Goal: Transaction & Acquisition: Purchase product/service

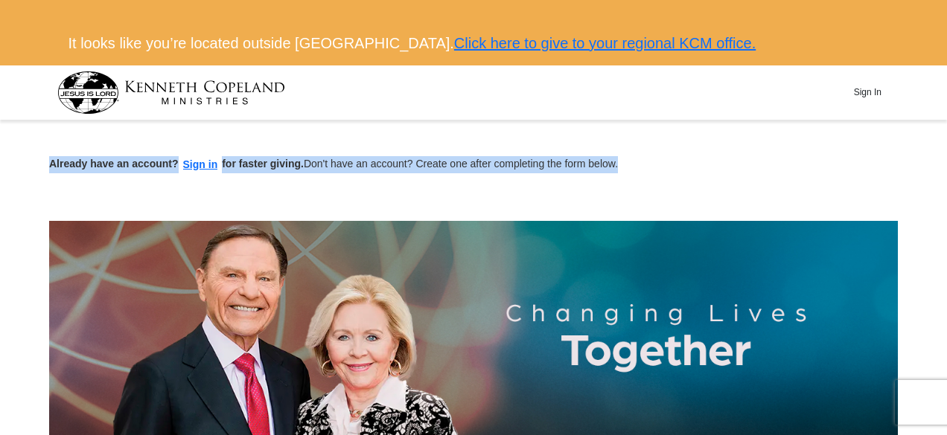
drag, startPoint x: 944, startPoint y: 49, endPoint x: 930, endPoint y: 128, distance: 80.0
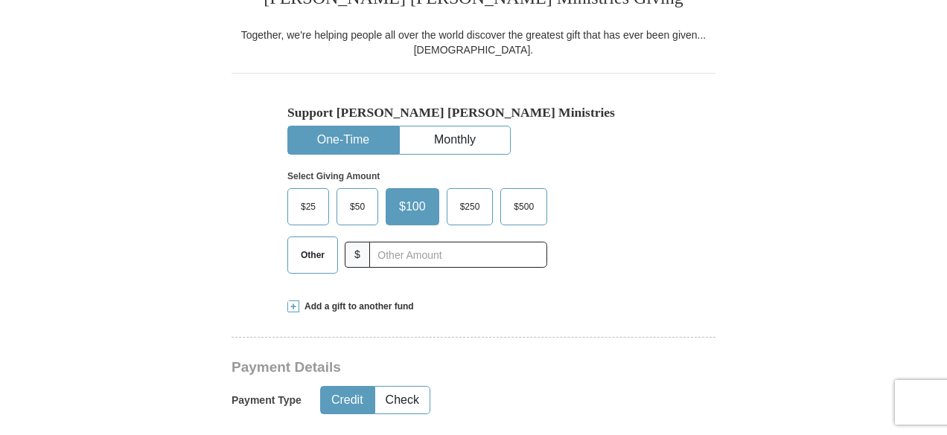
scroll to position [443, 0]
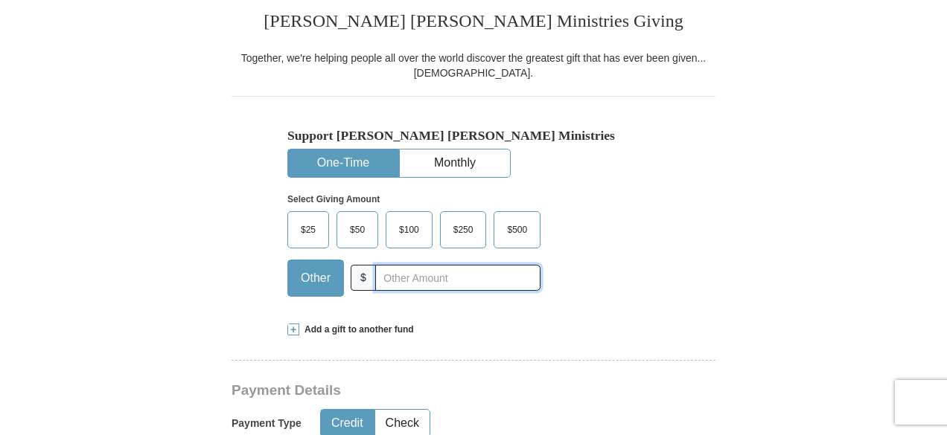
click at [379, 278] on input "text" at bounding box center [457, 278] width 165 height 26
type input "1000000000000"
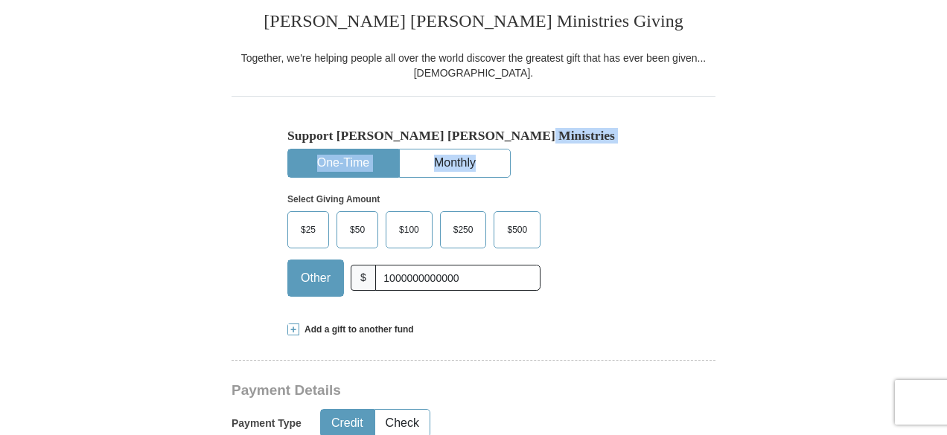
drag, startPoint x: 945, startPoint y: 121, endPoint x: 945, endPoint y: 163, distance: 41.7
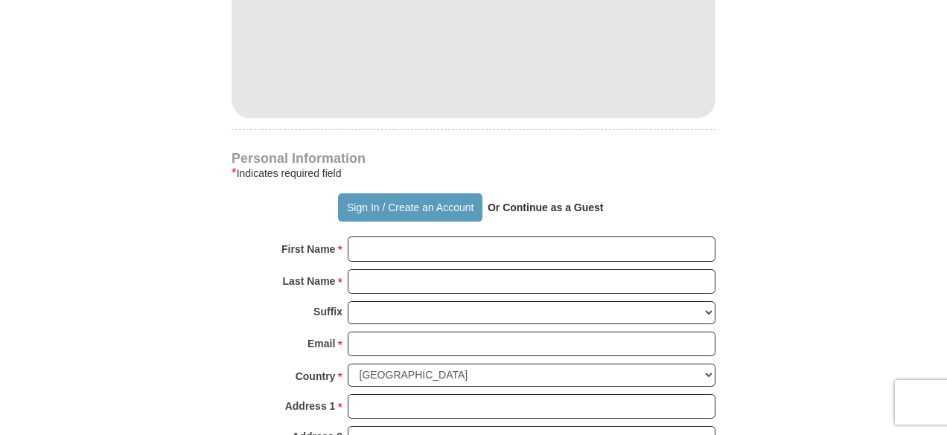
scroll to position [968, 0]
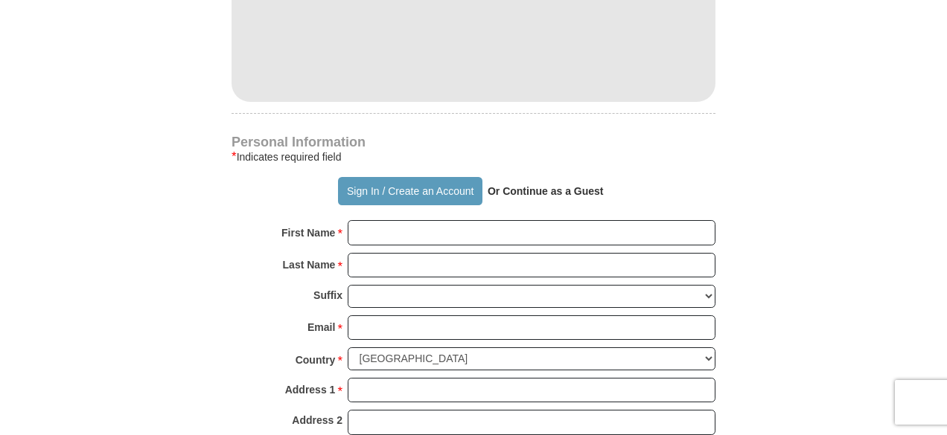
click at [518, 187] on strong "Or Continue as a Guest" at bounding box center [546, 191] width 116 height 12
click at [524, 192] on strong "Or Continue as a Guest" at bounding box center [546, 191] width 116 height 12
click at [406, 231] on input "First Name *" at bounding box center [532, 232] width 368 height 25
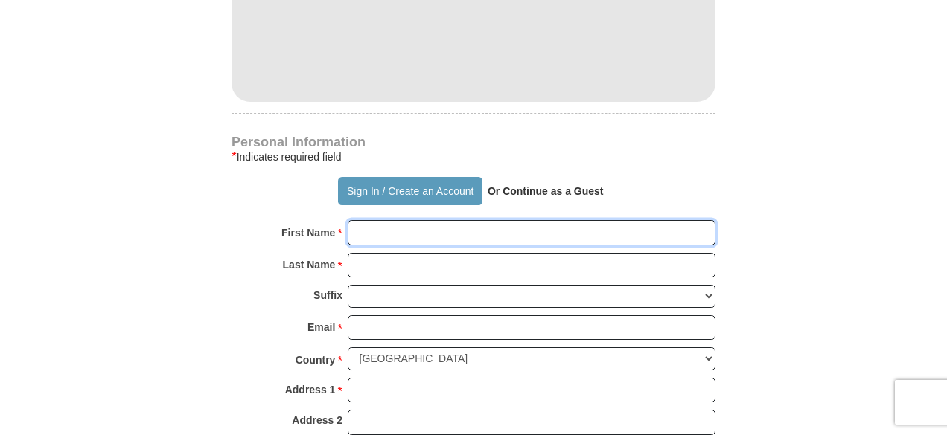
type input "d"
type input "[PERSON_NAME]"
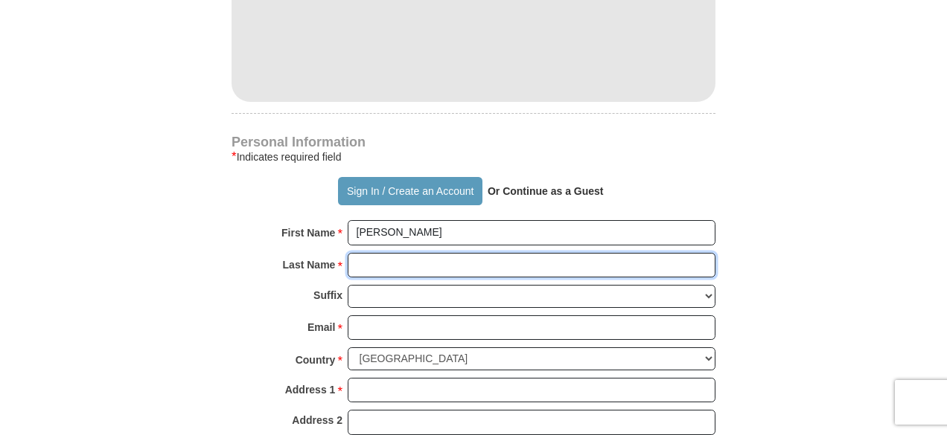
click at [394, 264] on input "Last Name *" at bounding box center [532, 265] width 368 height 25
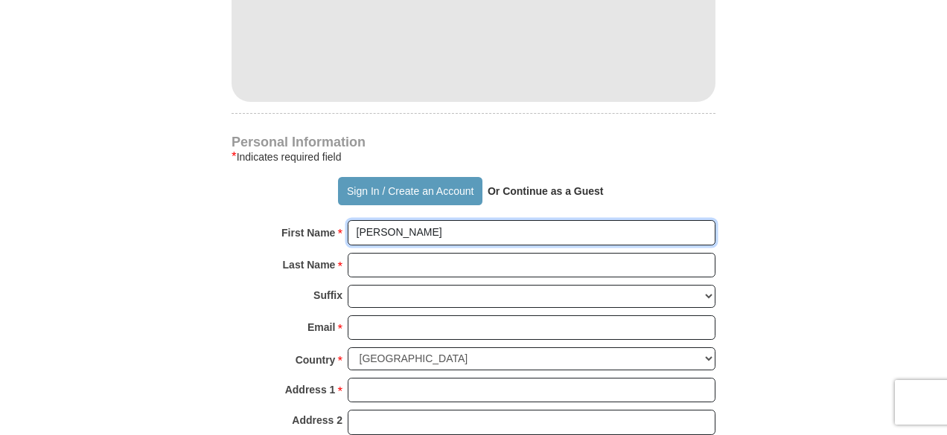
drag, startPoint x: 387, startPoint y: 233, endPoint x: 351, endPoint y: 234, distance: 35.7
click at [351, 234] on input "[PERSON_NAME]" at bounding box center [532, 232] width 368 height 25
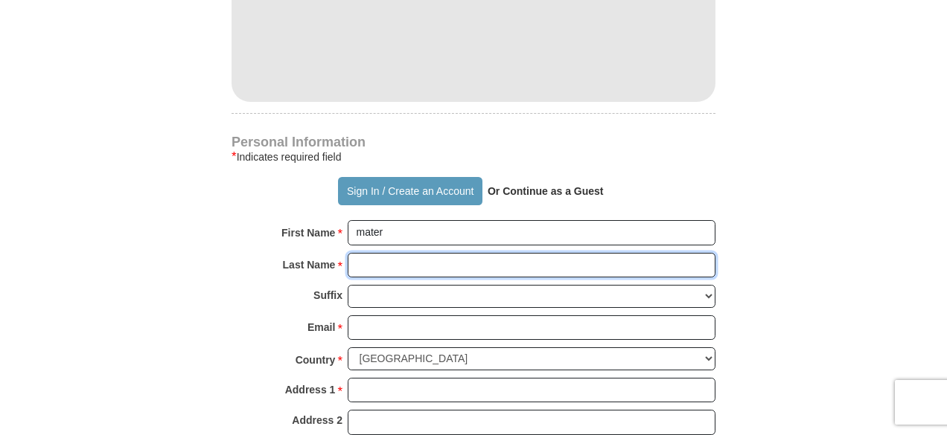
click at [371, 257] on input "Last Name *" at bounding box center [532, 265] width 368 height 25
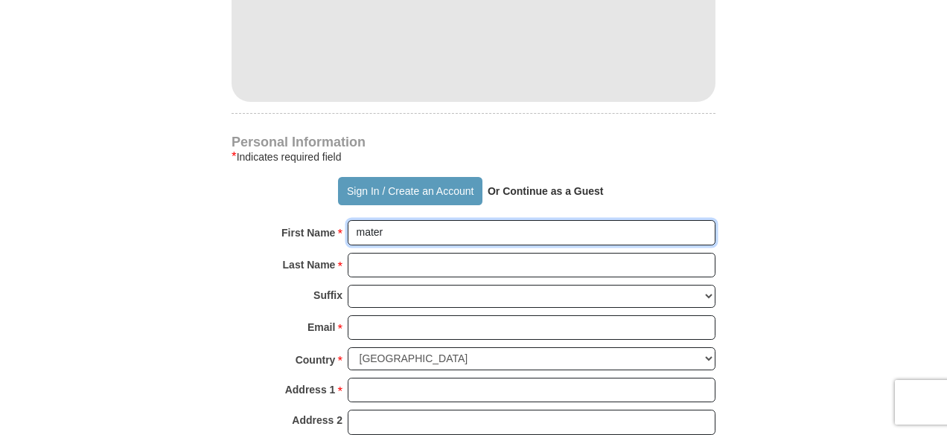
click at [399, 230] on input "mater" at bounding box center [532, 232] width 368 height 25
type input "master"
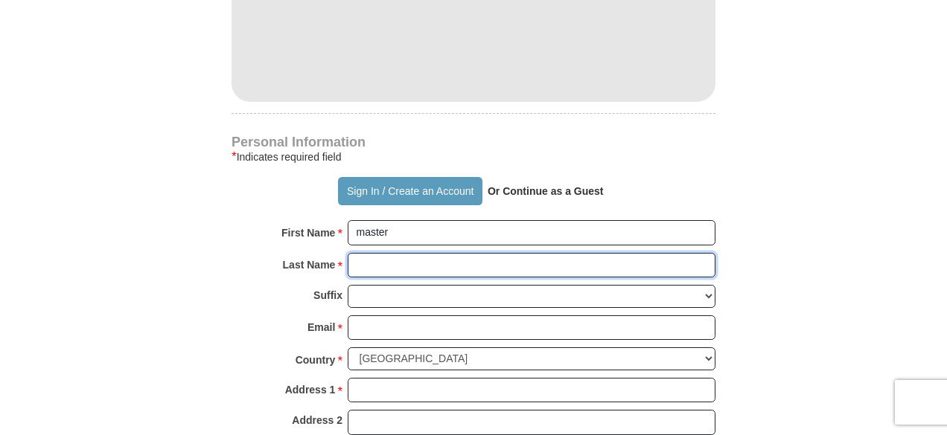
click at [375, 259] on input "Last Name *" at bounding box center [532, 265] width 368 height 25
type input "bate"
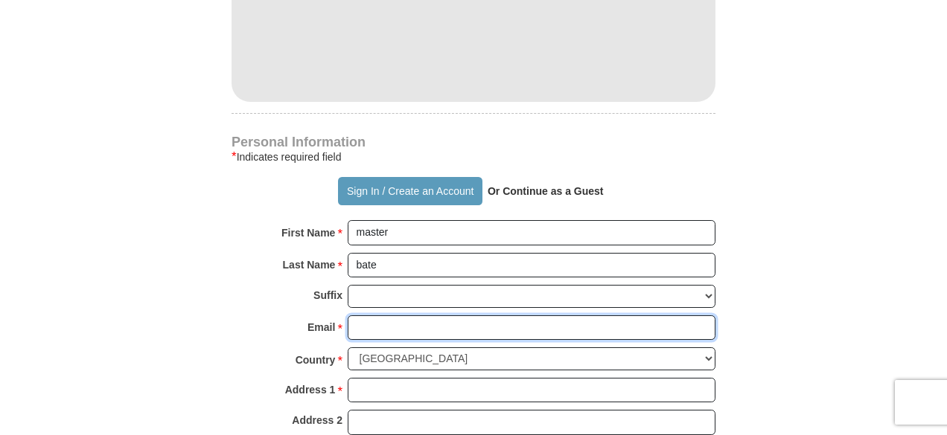
click at [376, 322] on input "Email *" at bounding box center [532, 328] width 368 height 25
type input "[EMAIL_ADDRESS][DOMAIN_NAME]"
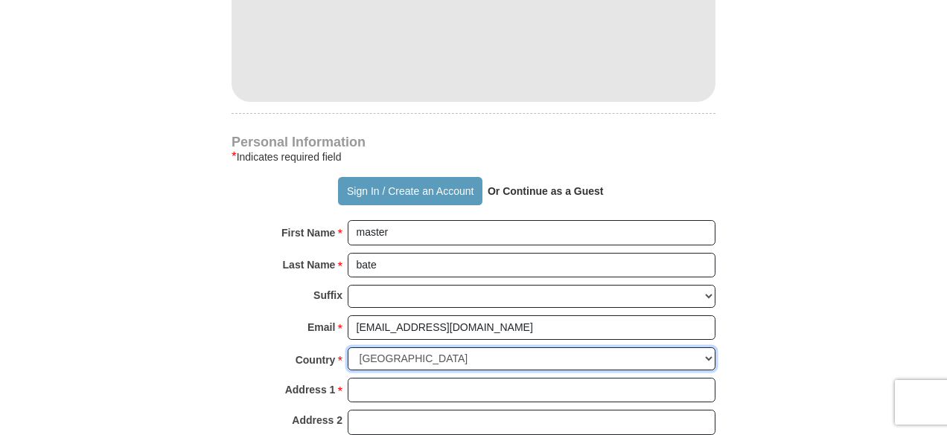
click at [402, 349] on select "[GEOGRAPHIC_DATA] [GEOGRAPHIC_DATA] [GEOGRAPHIC_DATA] [GEOGRAPHIC_DATA] [GEOGRA…" at bounding box center [532, 359] width 368 height 23
click at [348, 348] on select "[GEOGRAPHIC_DATA] [GEOGRAPHIC_DATA] [GEOGRAPHIC_DATA] [GEOGRAPHIC_DATA] [GEOGRA…" at bounding box center [532, 359] width 368 height 23
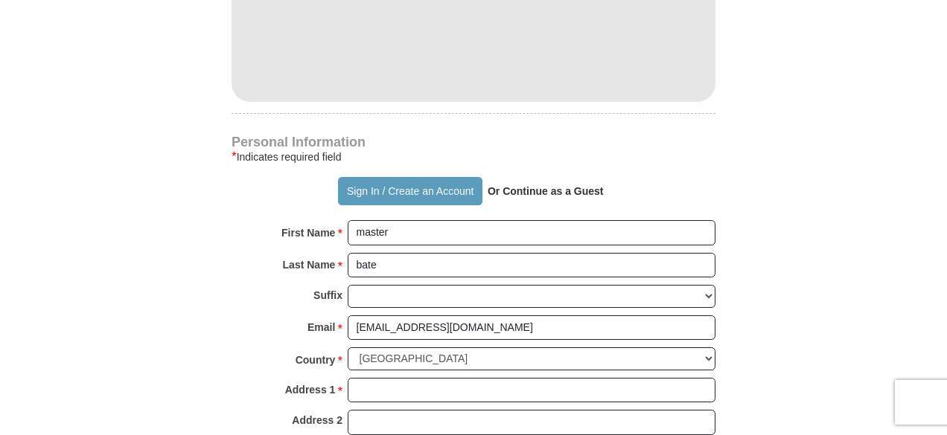
click at [406, 368] on div "Country * [GEOGRAPHIC_DATA] [GEOGRAPHIC_DATA] [GEOGRAPHIC_DATA] [GEOGRAPHIC_DAT…" at bounding box center [473, 363] width 484 height 31
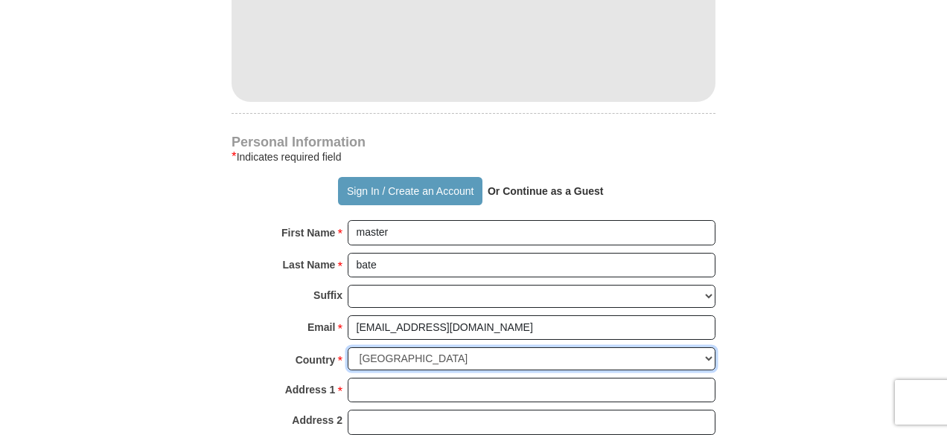
click at [403, 360] on select "[GEOGRAPHIC_DATA] [GEOGRAPHIC_DATA] [GEOGRAPHIC_DATA] [GEOGRAPHIC_DATA] [GEOGRA…" at bounding box center [532, 359] width 368 height 23
select select "US"
click at [348, 348] on select "[GEOGRAPHIC_DATA] [GEOGRAPHIC_DATA] [GEOGRAPHIC_DATA] [GEOGRAPHIC_DATA] [GEOGRA…" at bounding box center [532, 359] width 368 height 23
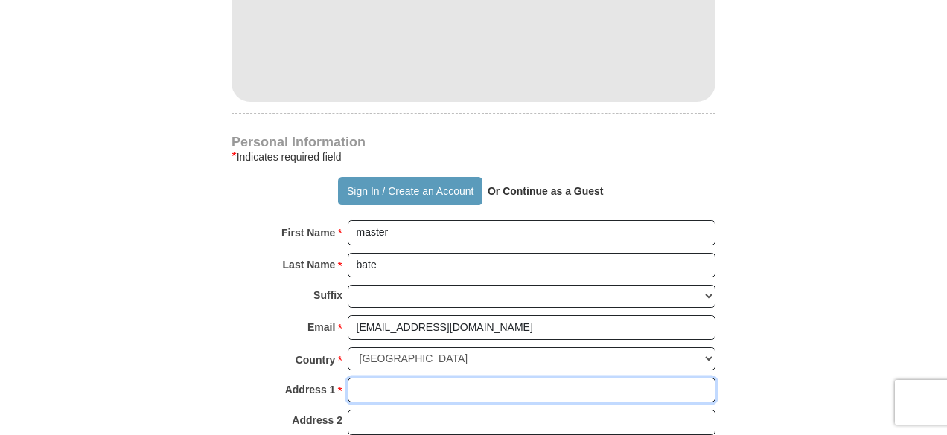
click at [465, 378] on input "Address 1 *" at bounding box center [532, 390] width 368 height 25
click at [386, 385] on input "34 cumdlry rode" at bounding box center [532, 390] width 368 height 25
click at [397, 382] on input "34 cumdlry rode" at bounding box center [532, 390] width 368 height 25
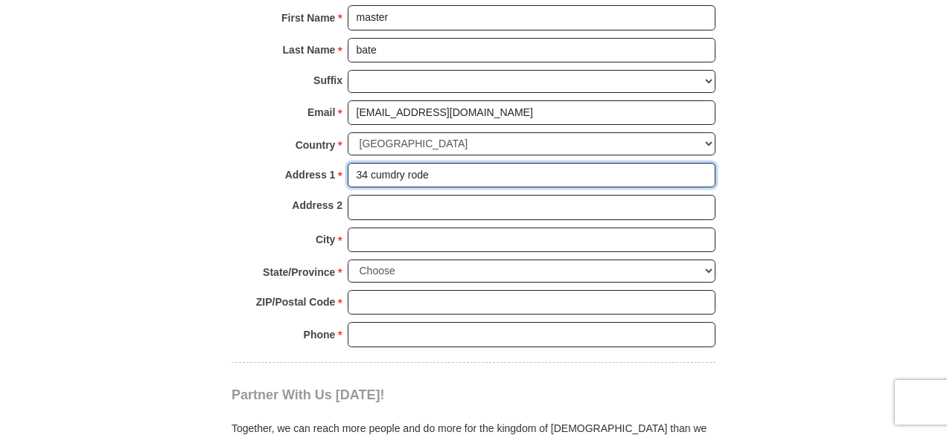
scroll to position [1186, 0]
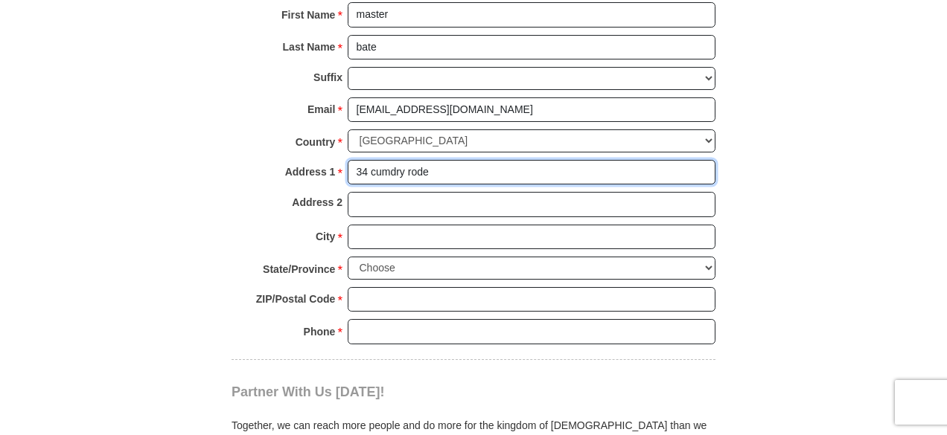
type input "34 cumdry rode"
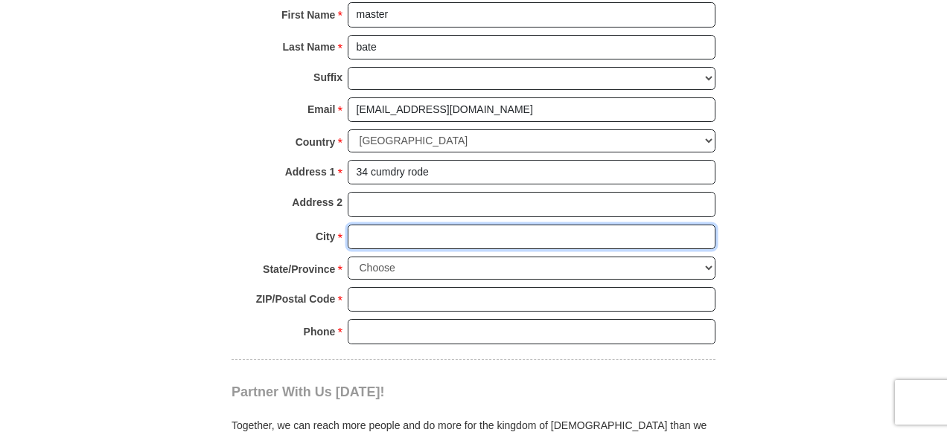
click at [400, 227] on input "City *" at bounding box center [532, 237] width 368 height 25
type input "[US_STATE]"
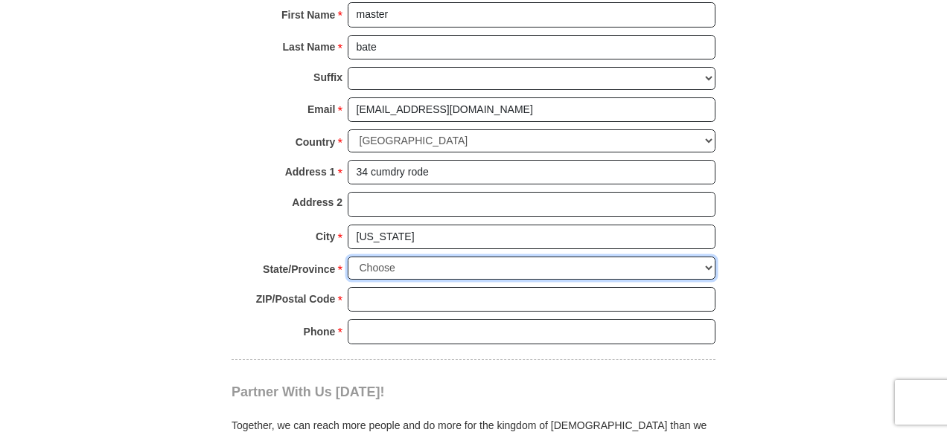
click at [377, 258] on select "Choose [US_STATE] [US_STATE] [US_STATE] [US_STATE] [US_STATE] Armed Forces Amer…" at bounding box center [532, 268] width 368 height 23
select select "AR"
click at [348, 257] on select "Choose [US_STATE] [US_STATE] [US_STATE] [US_STATE] [US_STATE] Armed Forces Amer…" at bounding box center [532, 268] width 368 height 23
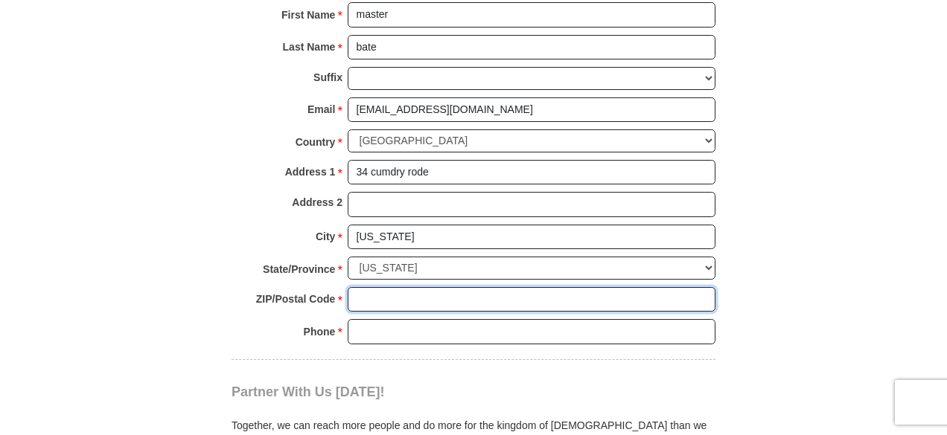
click at [406, 287] on input "ZIP/Postal Code *" at bounding box center [532, 299] width 368 height 25
type input "134fhdj"
click at [356, 319] on input "Phone * *" at bounding box center [532, 331] width 368 height 25
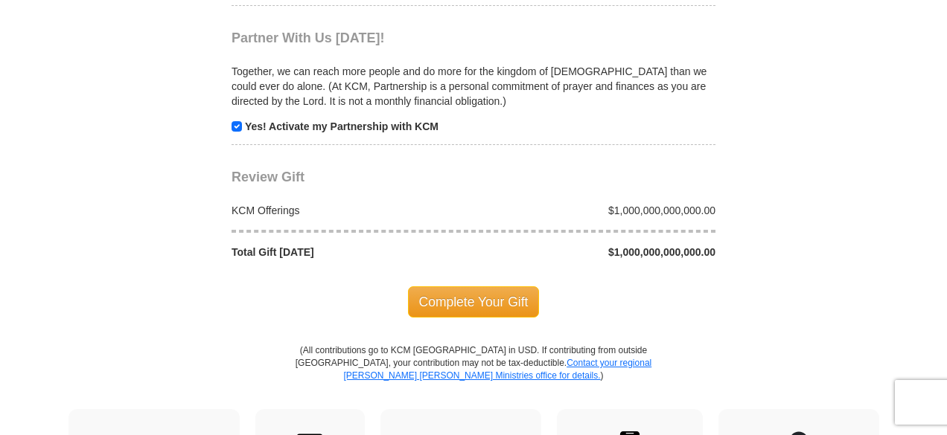
scroll to position [1577, 0]
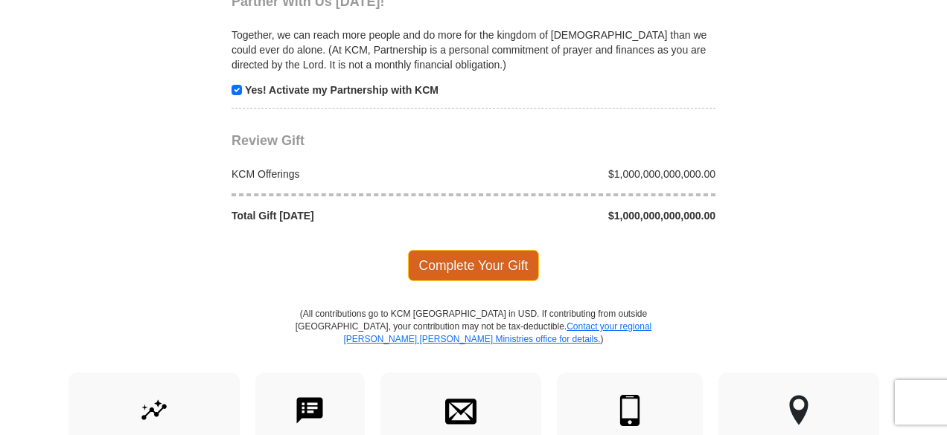
type input "463647435457"
click at [418, 254] on span "Complete Your Gift" at bounding box center [474, 265] width 132 height 31
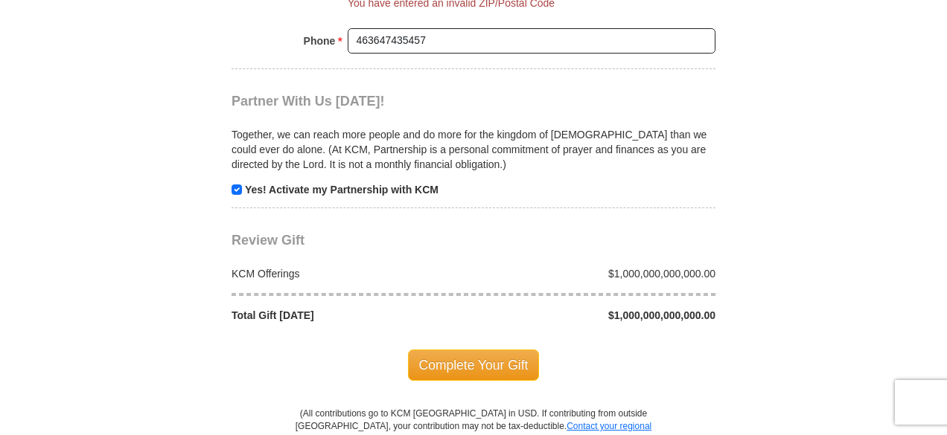
scroll to position [1451, 0]
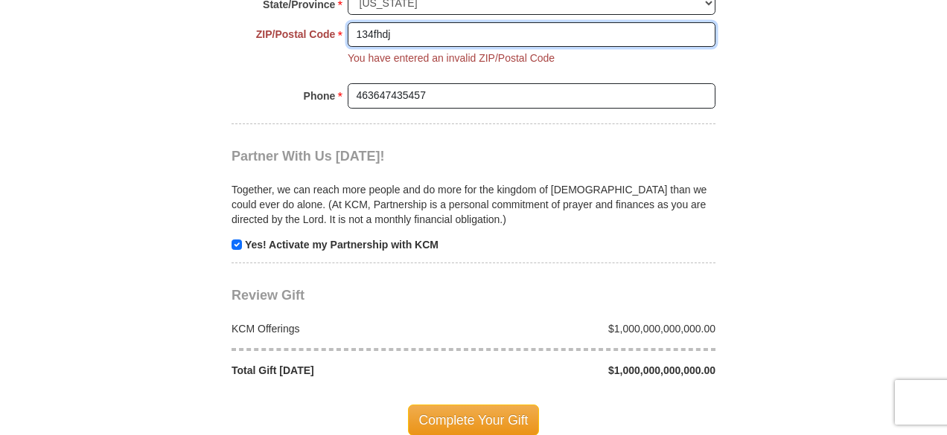
click at [517, 28] on input "134fhdj" at bounding box center [532, 34] width 368 height 25
type input "134fhdjhtw"
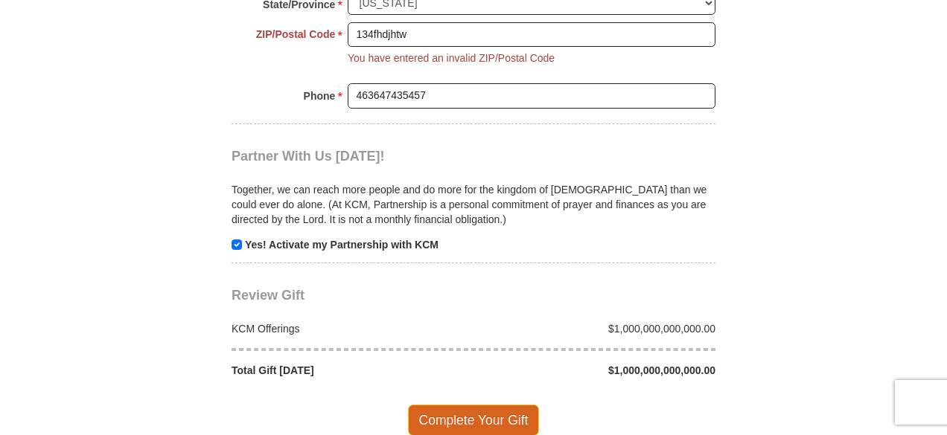
click at [470, 409] on span "Complete Your Gift" at bounding box center [474, 420] width 132 height 31
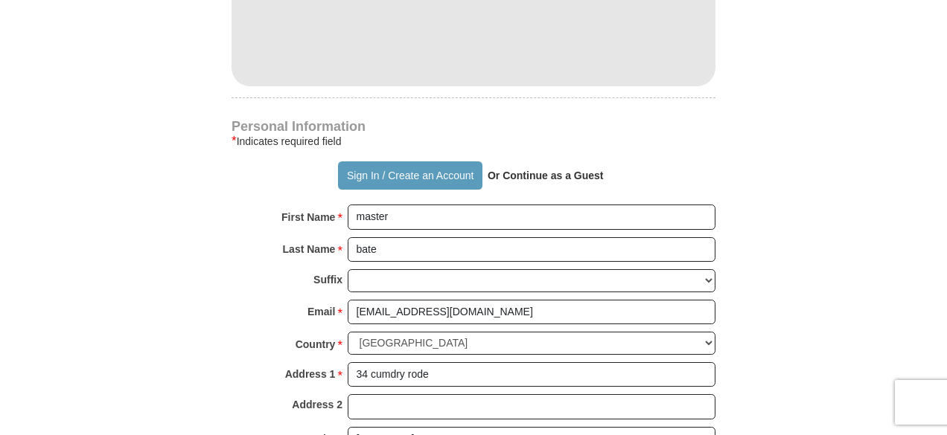
scroll to position [991, 0]
